Goal: Transaction & Acquisition: Purchase product/service

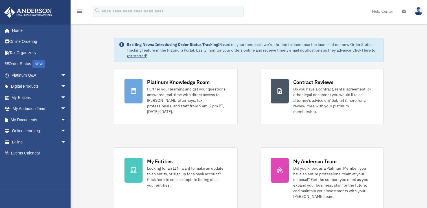
click at [419, 12] on img at bounding box center [419, 11] width 8 height 8
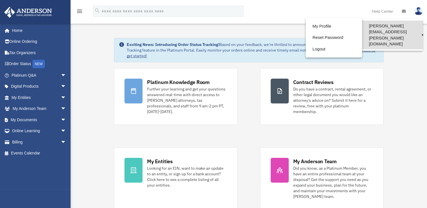
click at [400, 26] on link "[PERSON_NAME][EMAIL_ADDRESS][PERSON_NAME][DOMAIN_NAME]" at bounding box center [392, 35] width 61 height 29
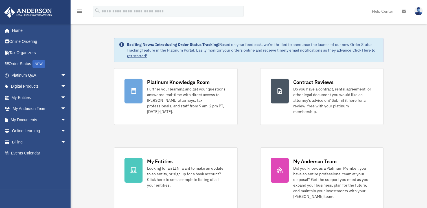
click at [419, 14] on img at bounding box center [419, 11] width 8 height 8
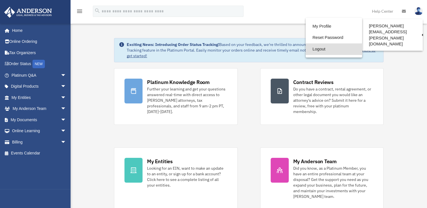
click at [322, 52] on link "Logout" at bounding box center [334, 50] width 56 height 12
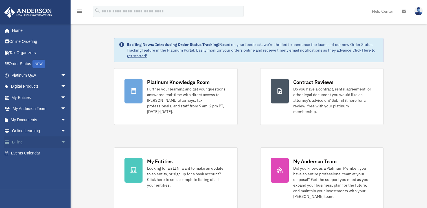
click at [61, 142] on span "arrow_drop_down" at bounding box center [66, 143] width 11 height 12
click at [36, 155] on link "$ Open Invoices" at bounding box center [41, 154] width 67 height 12
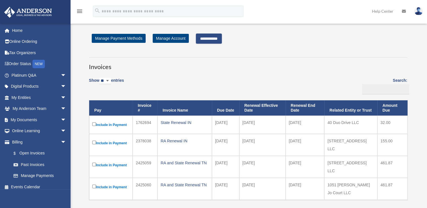
click at [222, 42] on input "**********" at bounding box center [209, 39] width 26 height 10
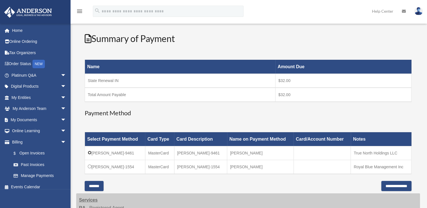
scroll to position [85, 0]
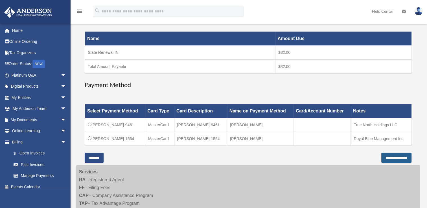
click at [387, 154] on input "**********" at bounding box center [397, 158] width 30 height 10
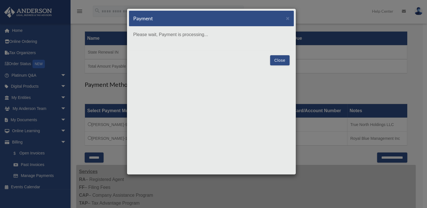
click at [282, 61] on button "Close" at bounding box center [279, 60] width 19 height 10
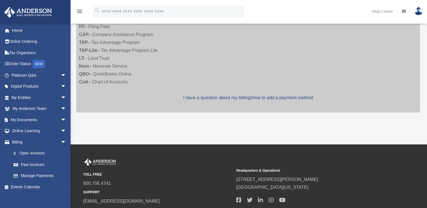
scroll to position [85, 0]
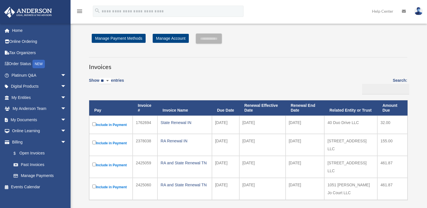
scroll to position [85, 0]
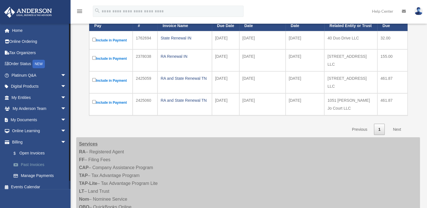
click at [36, 162] on link "Past Invoices" at bounding box center [41, 164] width 67 height 11
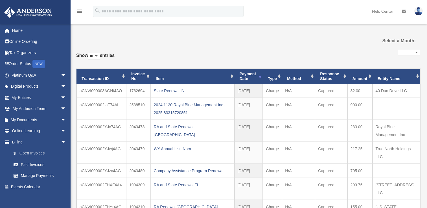
select select
click at [32, 151] on link "$ Open Invoices" at bounding box center [41, 154] width 67 height 12
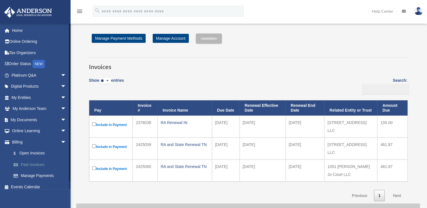
click at [32, 165] on link "Past Invoices" at bounding box center [41, 164] width 67 height 11
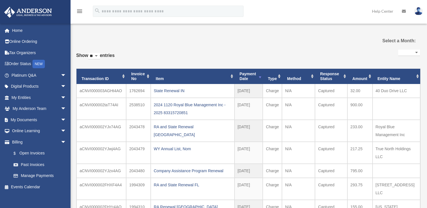
select select
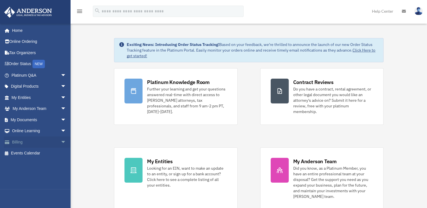
click at [61, 142] on span "arrow_drop_down" at bounding box center [66, 143] width 11 height 12
click at [39, 163] on link "Past Invoices" at bounding box center [41, 164] width 67 height 11
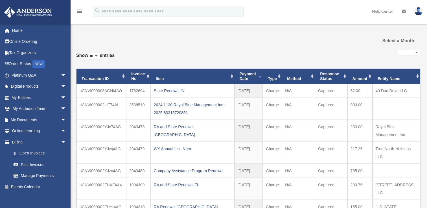
select select
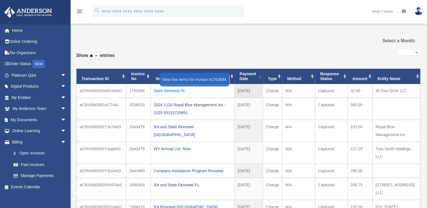
click at [160, 90] on div "State Renewal IN" at bounding box center [193, 91] width 78 height 8
